Goal: Transaction & Acquisition: Obtain resource

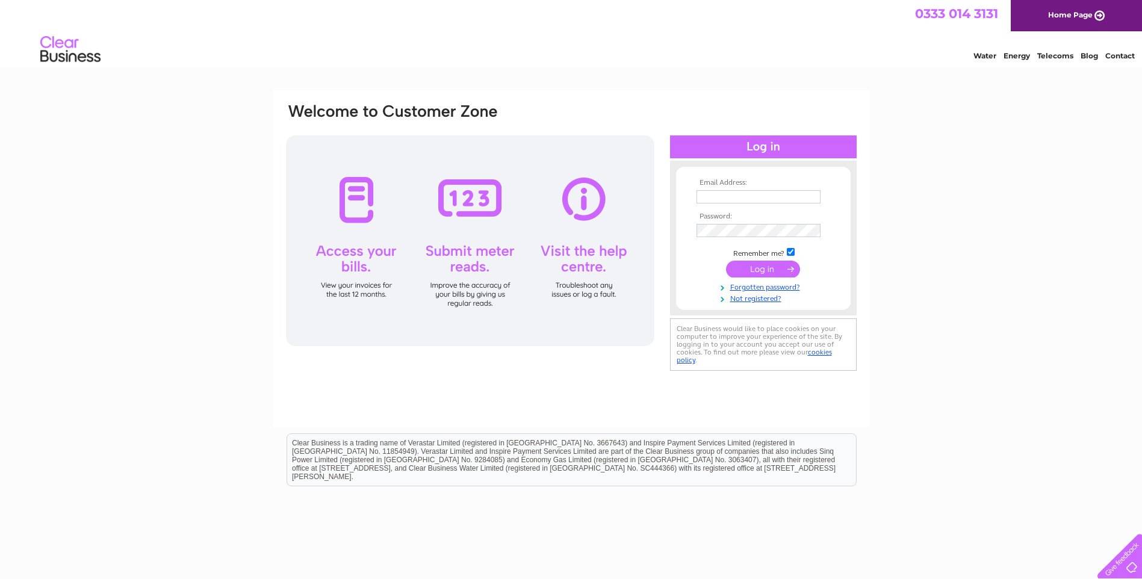
click at [719, 200] on input "text" at bounding box center [758, 196] width 124 height 13
type input "factory@celessence.com"
click at [759, 274] on input "submit" at bounding box center [763, 270] width 74 height 17
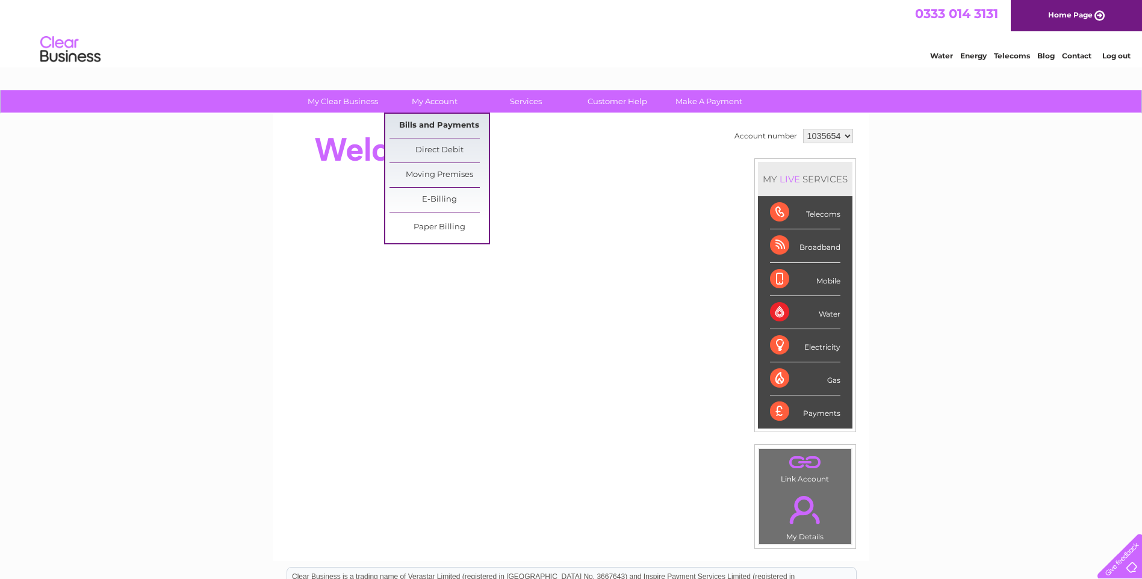
click at [436, 122] on link "Bills and Payments" at bounding box center [438, 126] width 99 height 24
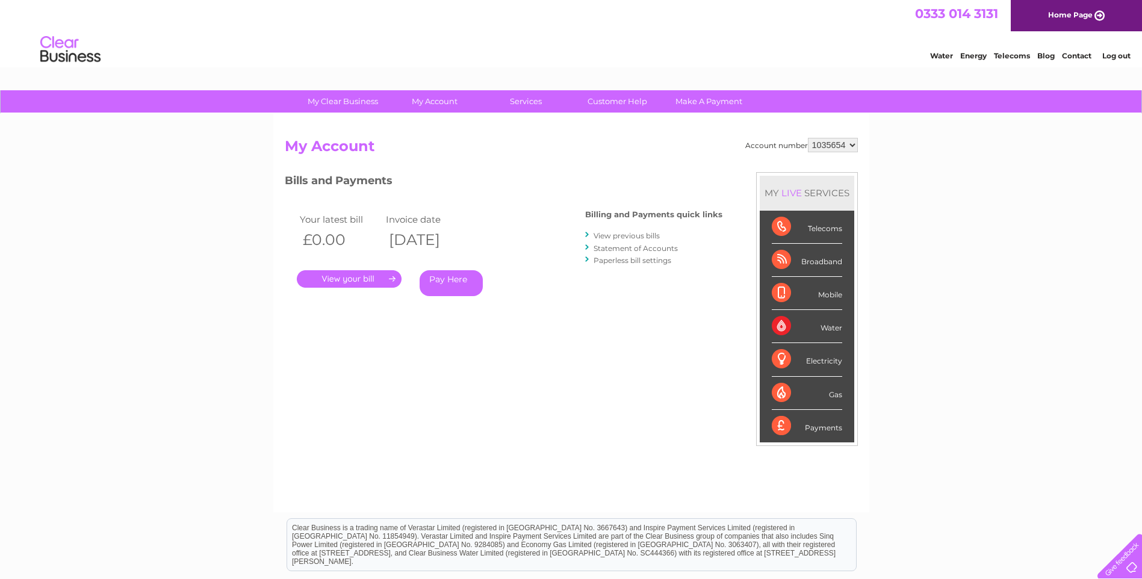
click at [367, 283] on link "." at bounding box center [349, 278] width 105 height 17
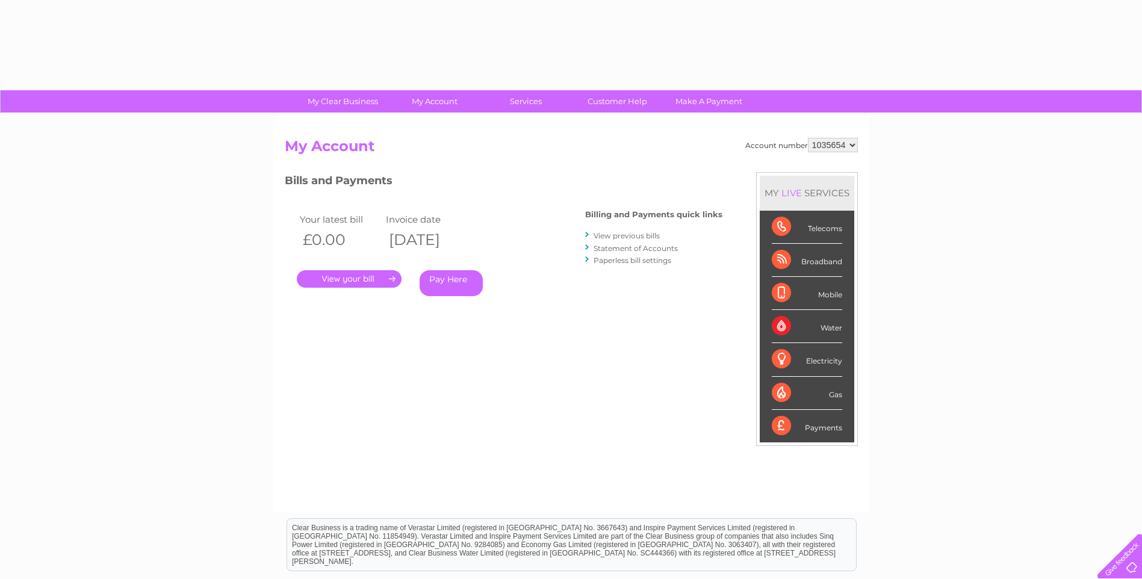
click at [630, 237] on link "View previous bills" at bounding box center [626, 235] width 66 height 9
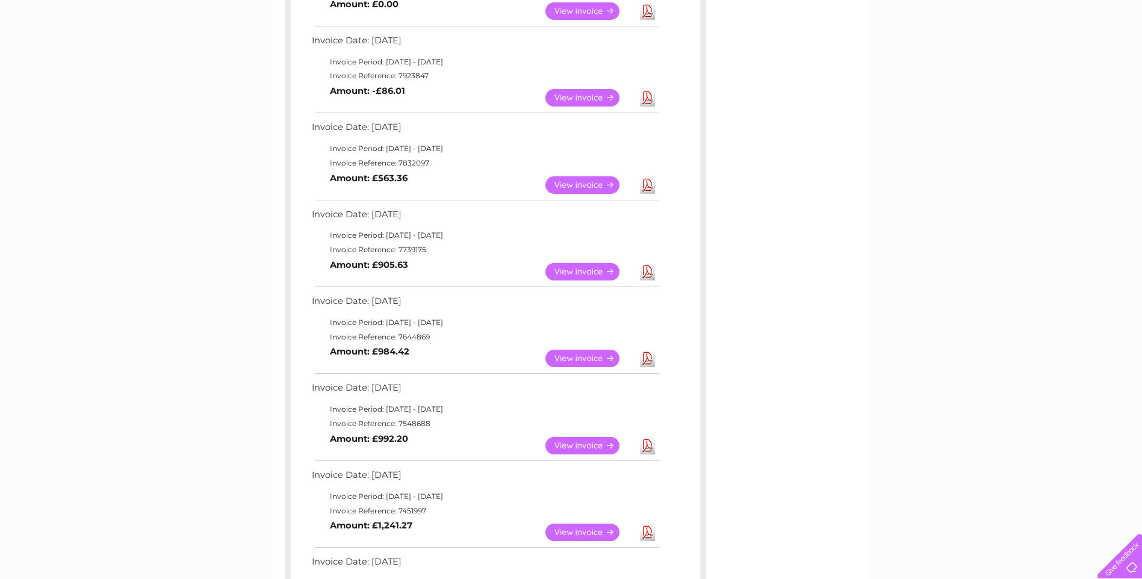
scroll to position [281, 0]
click at [646, 272] on link "Download" at bounding box center [647, 270] width 15 height 17
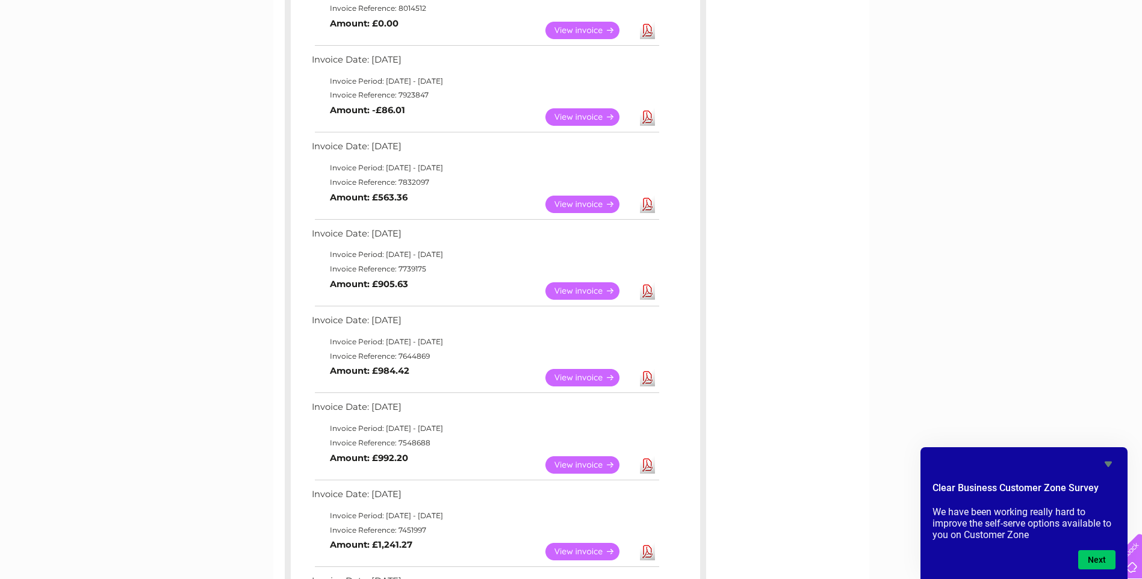
scroll to position [120, 0]
